Goal: Task Accomplishment & Management: Use online tool/utility

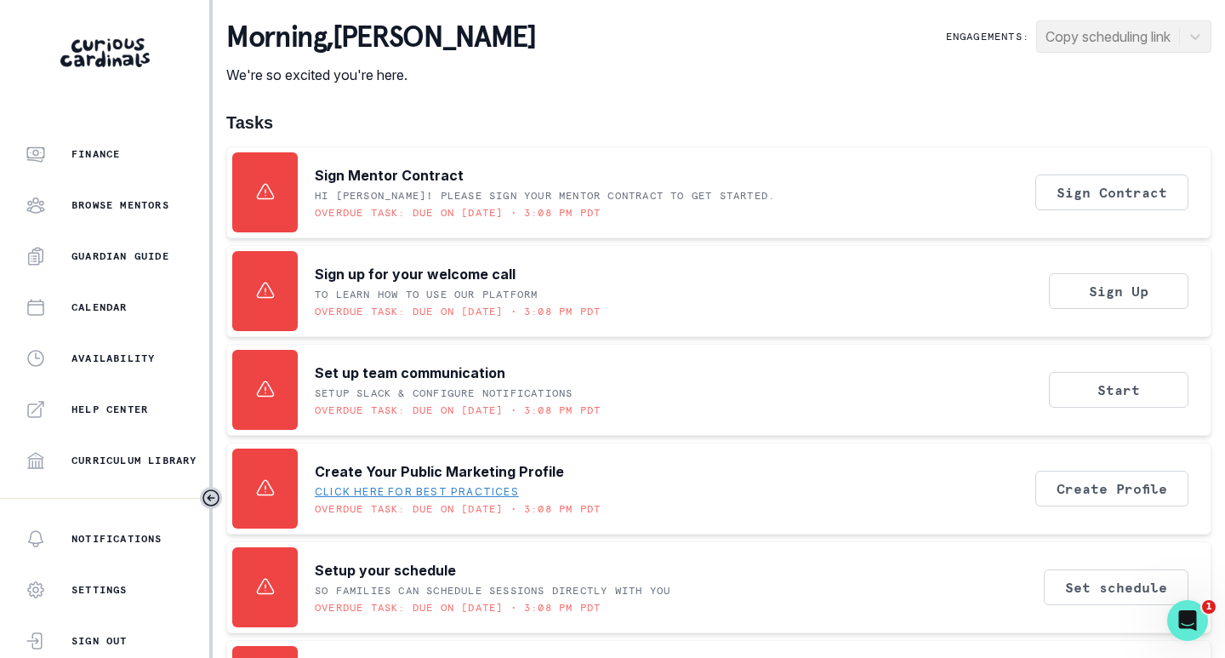
scroll to position [340, 0]
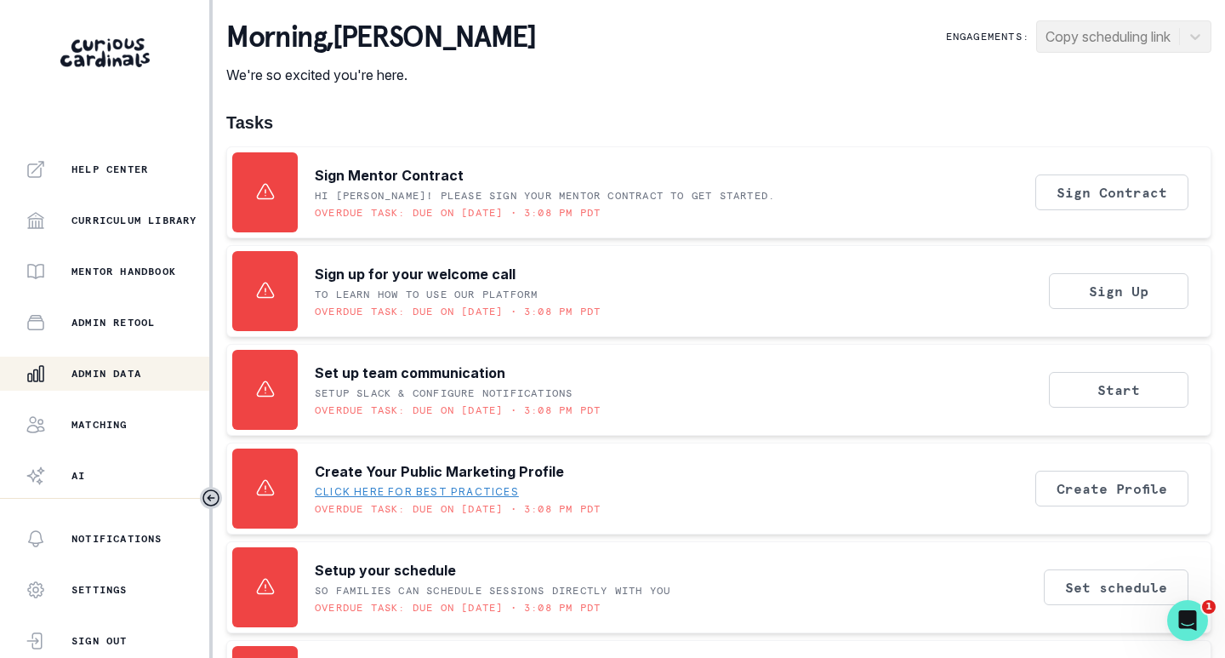
click at [105, 374] on p "Admin Data" at bounding box center [106, 374] width 70 height 14
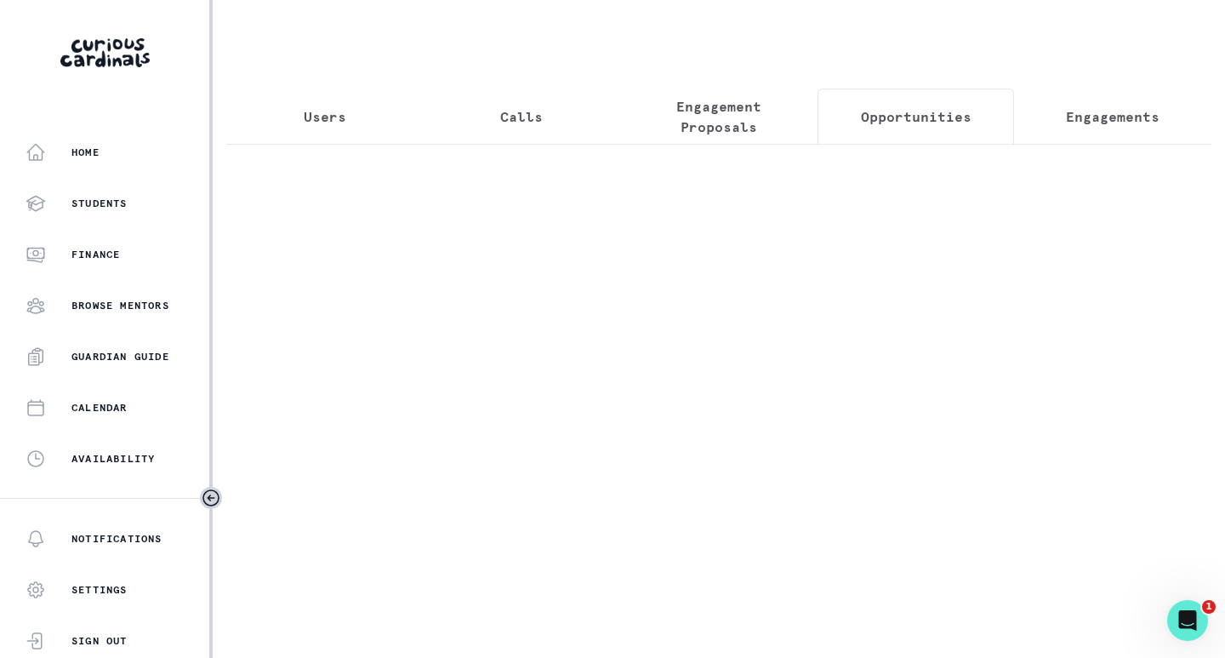
click at [904, 116] on p "Opportunities" at bounding box center [916, 116] width 111 height 20
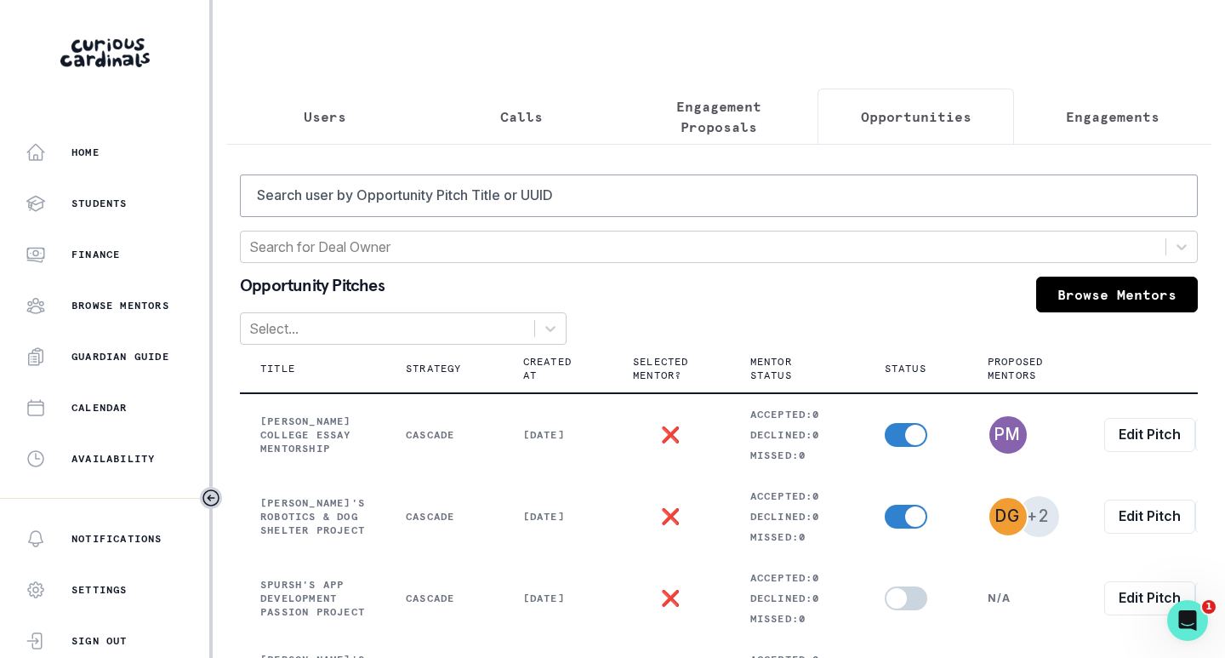
click at [710, 137] on button "Engagement Proposals" at bounding box center [718, 116] width 197 height 56
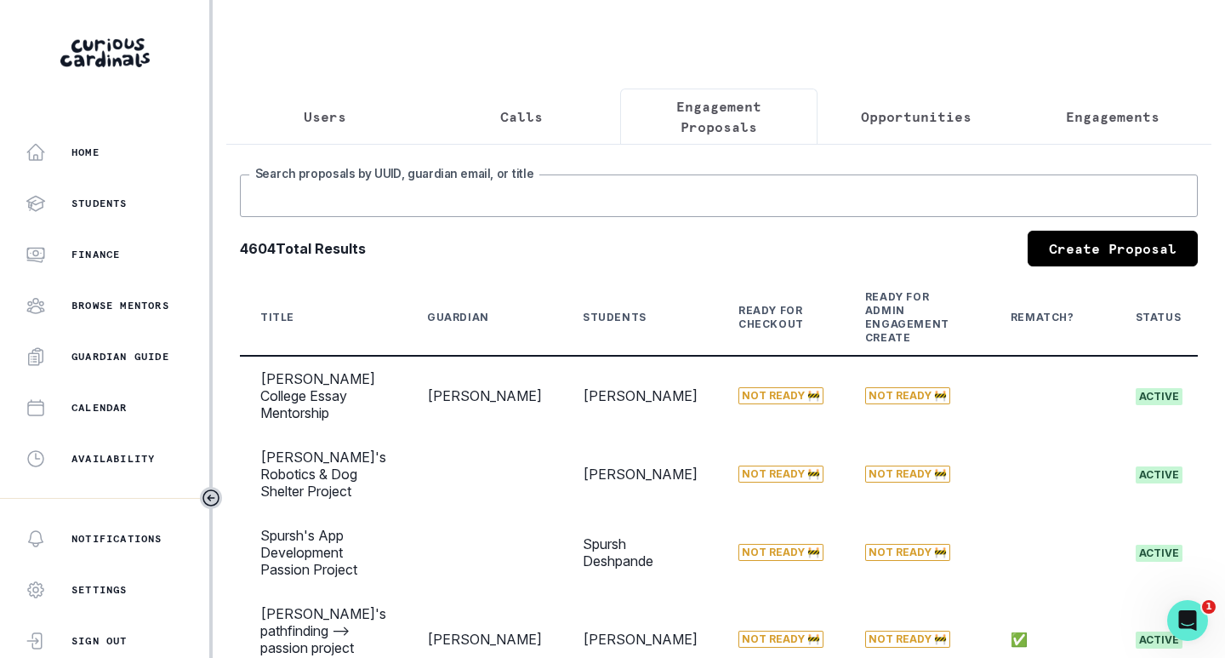
click at [670, 199] on input "Search proposals by UUID, guardian email, or title" at bounding box center [719, 195] width 958 height 43
type input "[PERSON_NAME]"
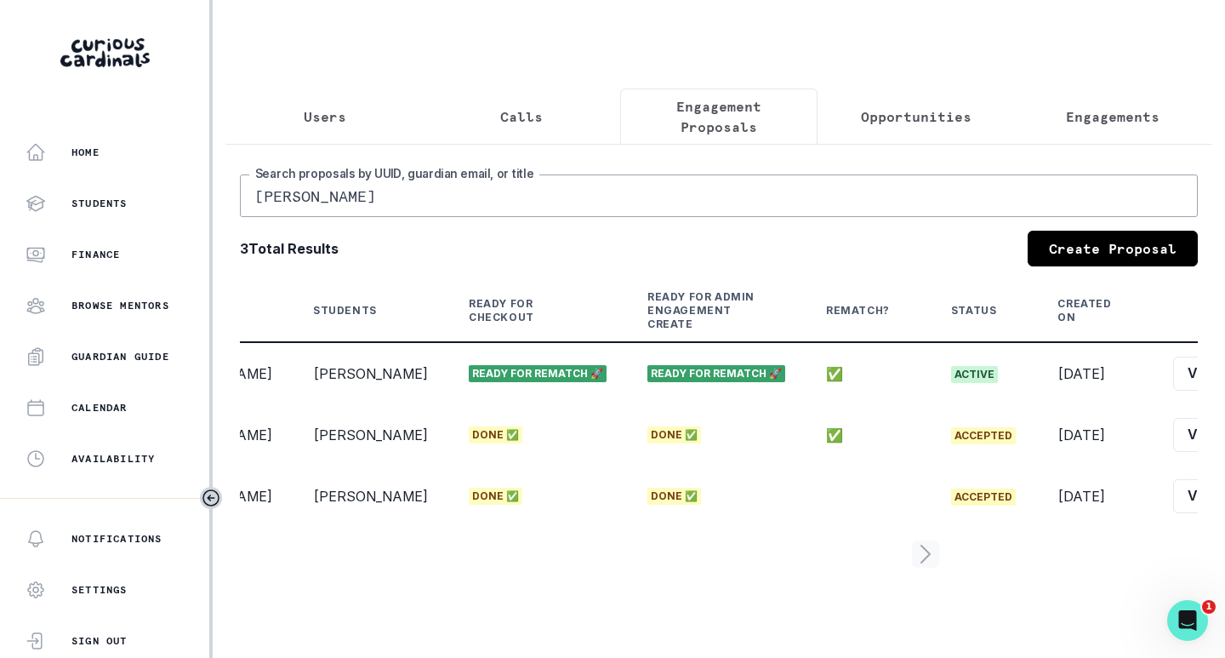
scroll to position [0, 271]
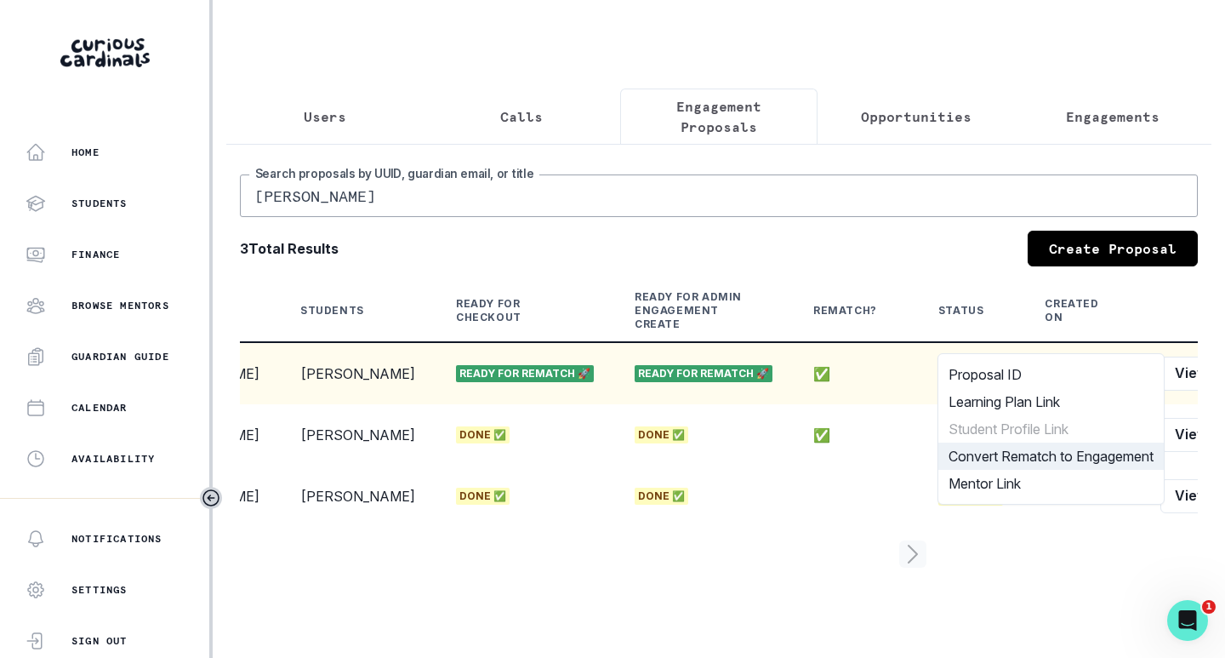
click at [1027, 453] on button "Convert Rematch to Engagement" at bounding box center [1050, 455] width 225 height 27
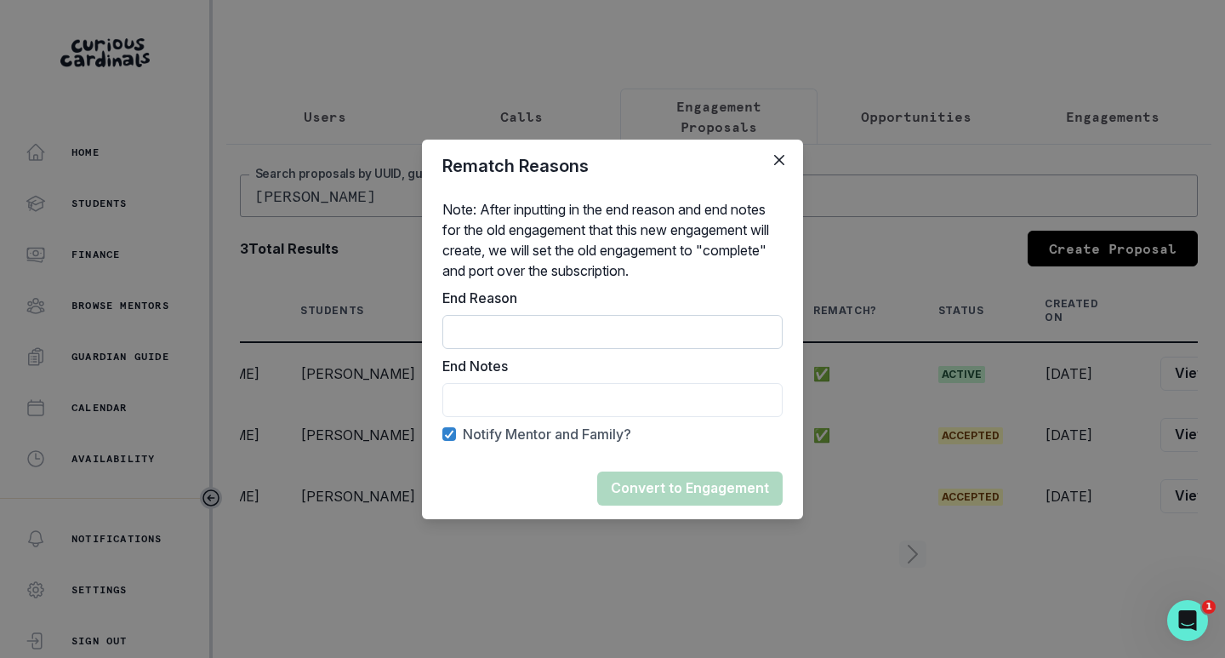
click at [508, 339] on input "End Reason" at bounding box center [612, 332] width 340 height 34
type input "rematch"
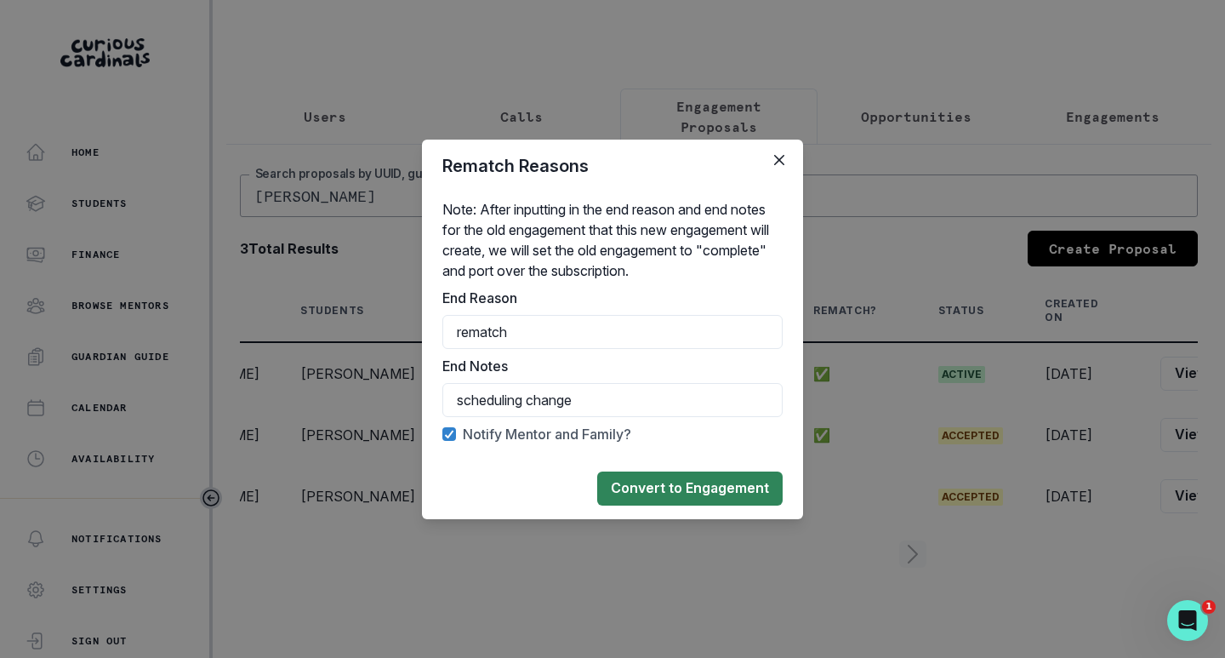
type input "scheduling change"
click at [698, 486] on button "Convert to Engagement" at bounding box center [689, 488] width 185 height 34
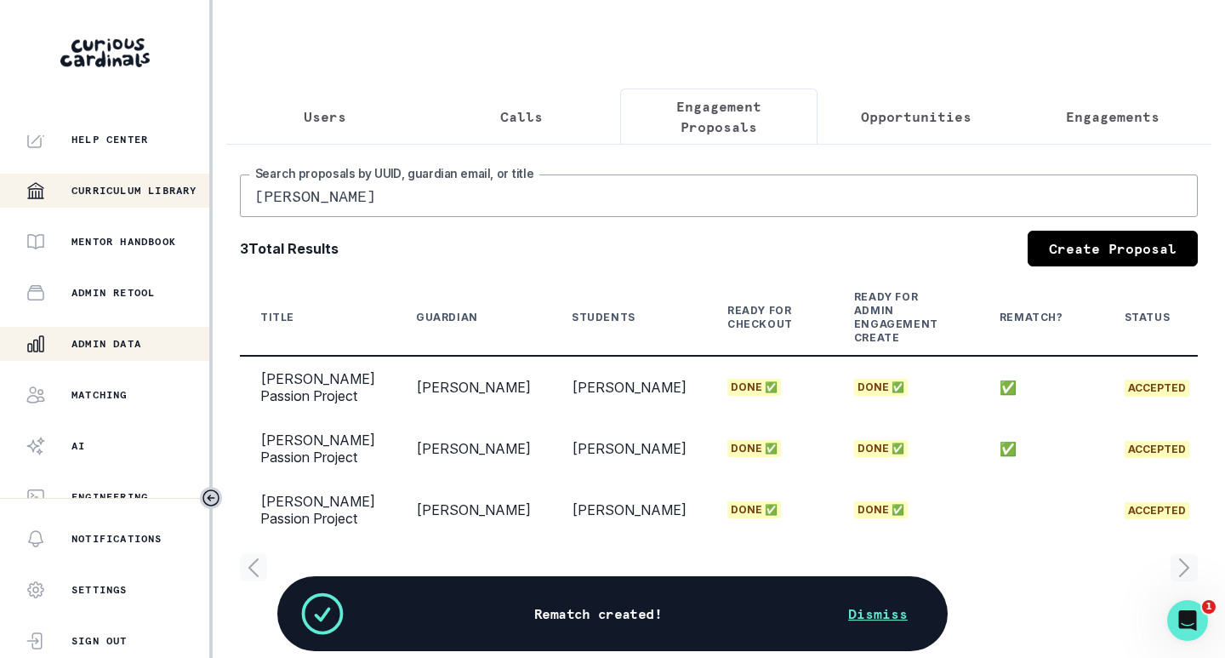
scroll to position [386, 0]
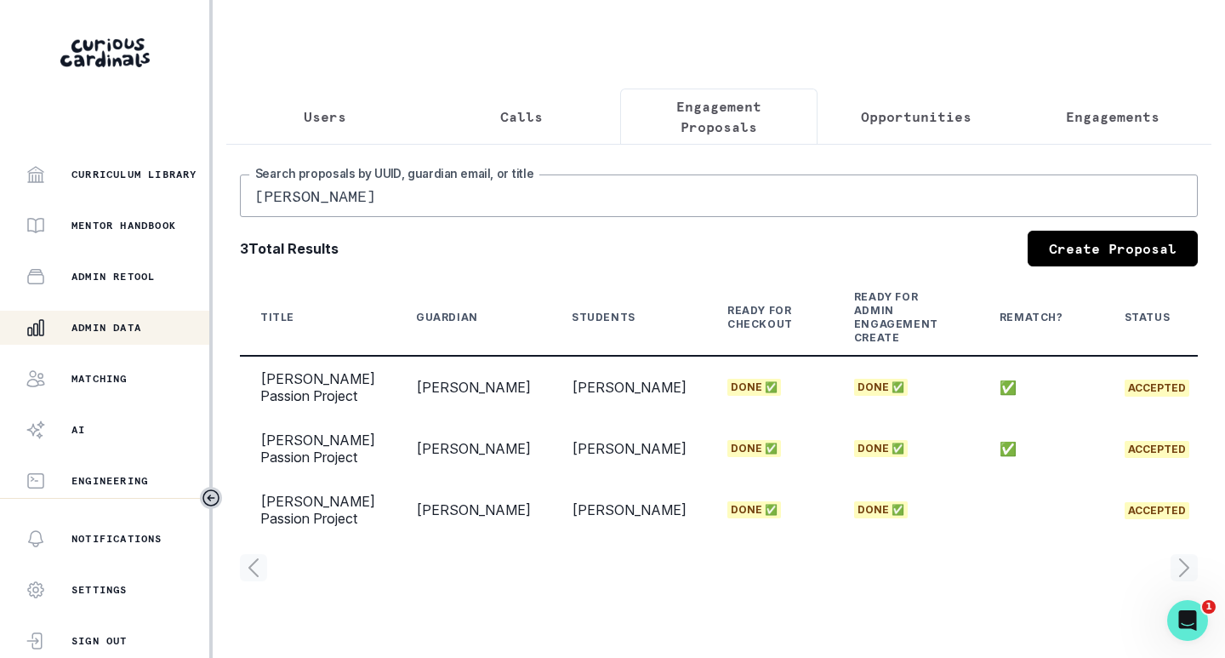
click at [322, 106] on p "Users" at bounding box center [325, 116] width 43 height 20
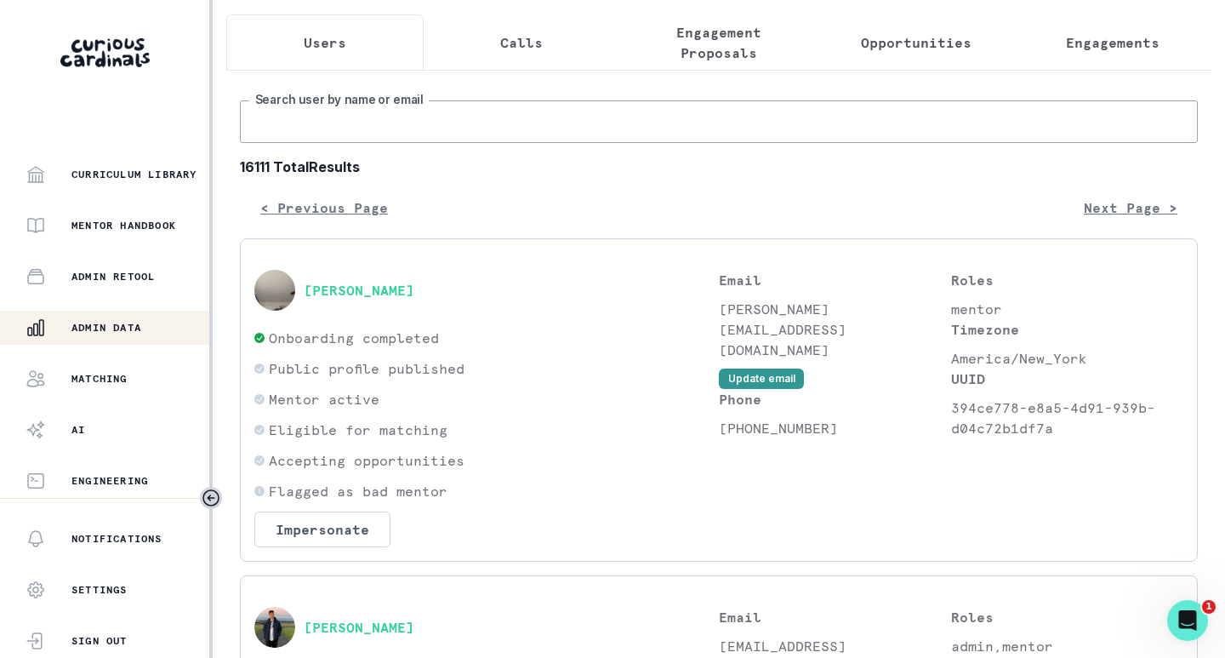
click at [366, 139] on input "Search user by name or email" at bounding box center [719, 121] width 958 height 43
type input "[PERSON_NAME]"
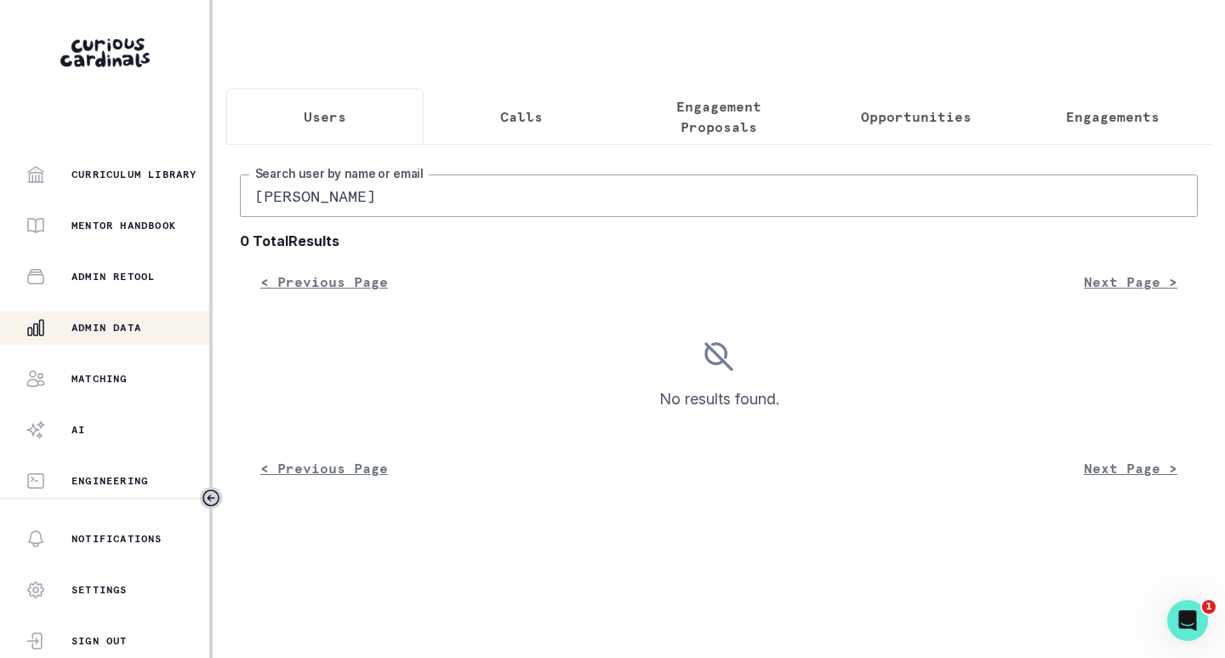
click at [402, 213] on input "[PERSON_NAME]" at bounding box center [719, 195] width 958 height 43
type input "[PERSON_NAME]"
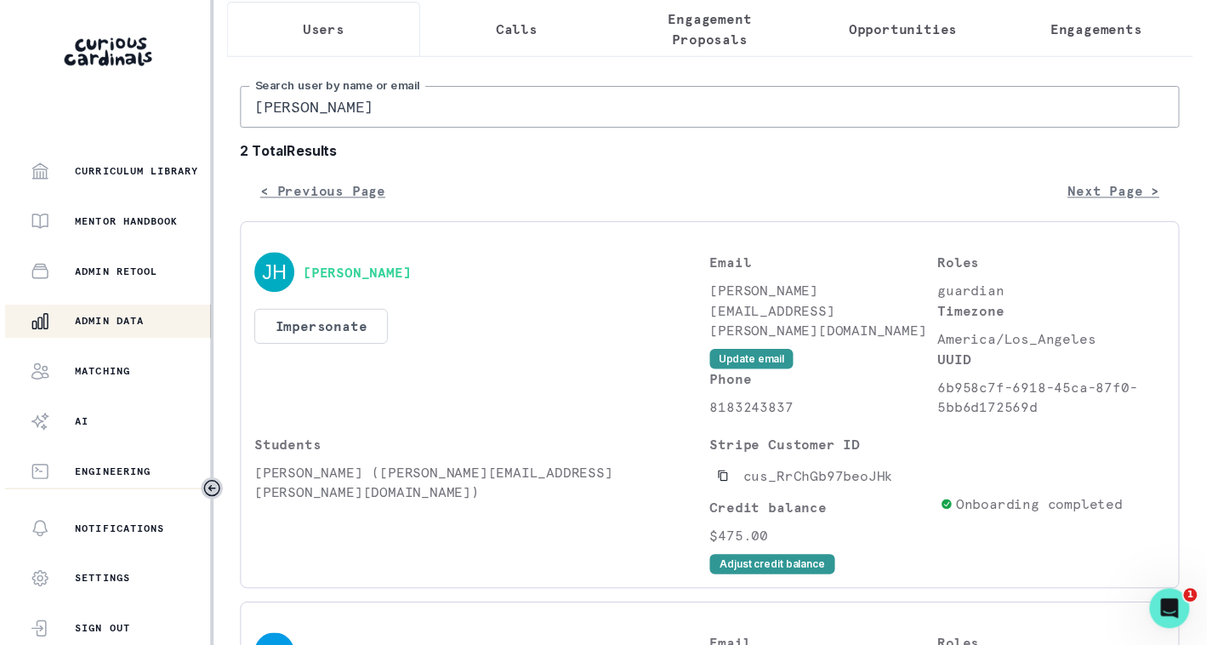
scroll to position [85, 0]
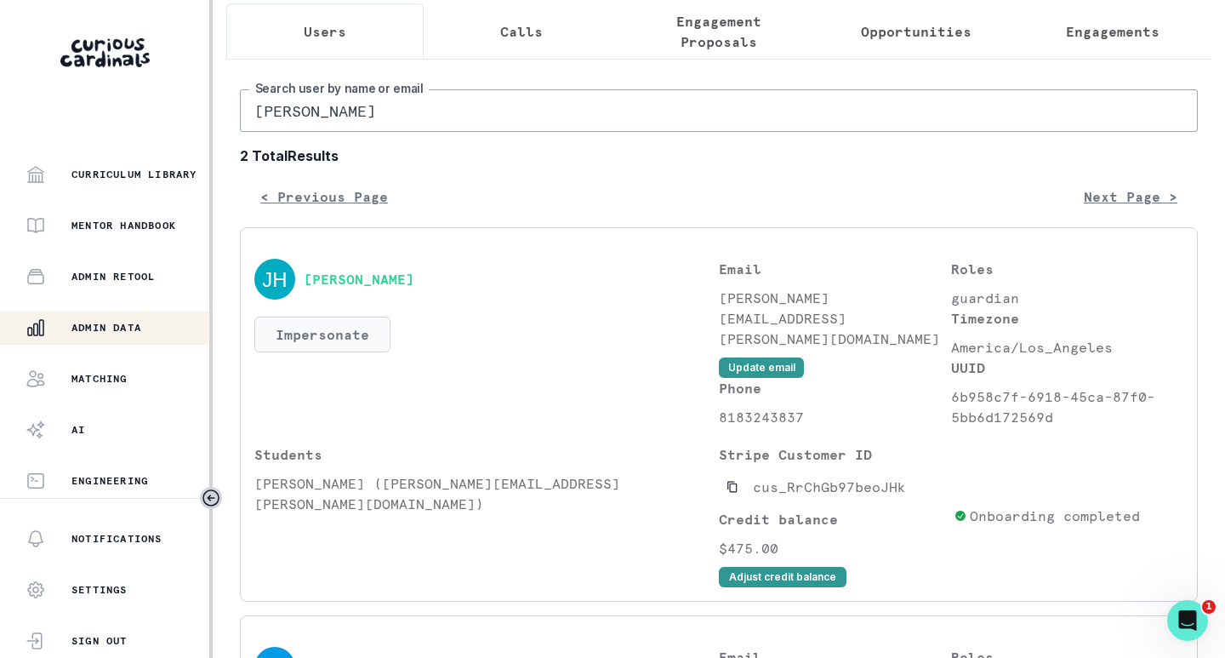
click at [319, 349] on button "Impersonate" at bounding box center [322, 334] width 136 height 36
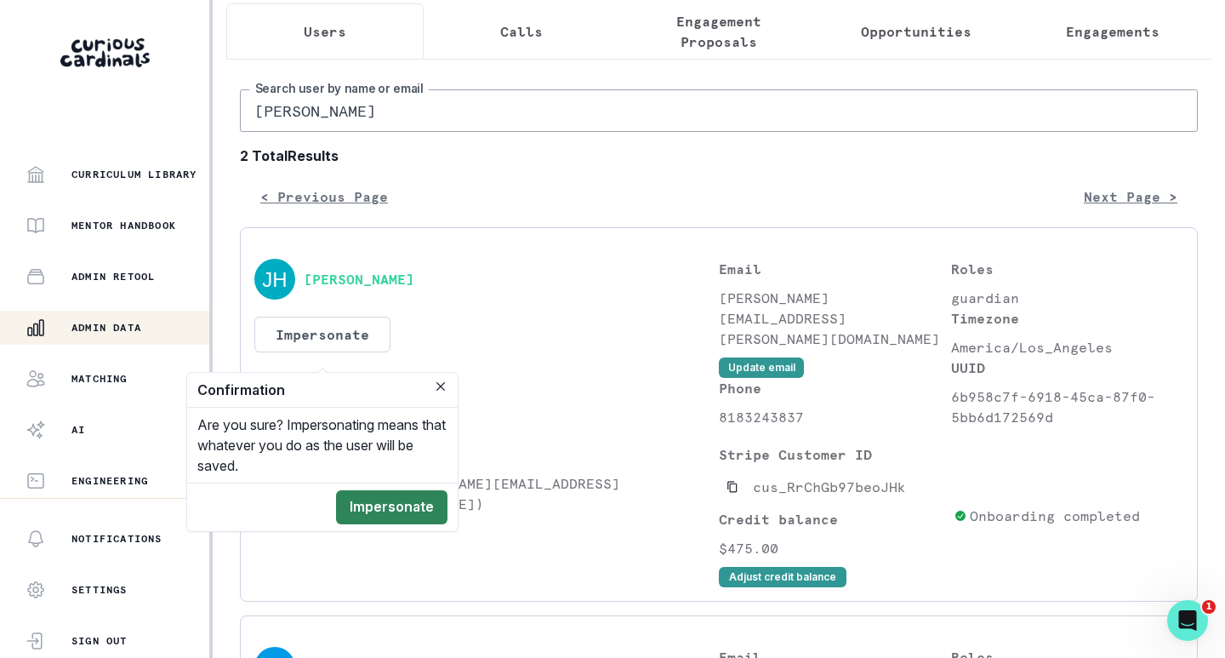
click at [369, 501] on button "Impersonate" at bounding box center [391, 507] width 111 height 34
